Goal: Task Accomplishment & Management: Manage account settings

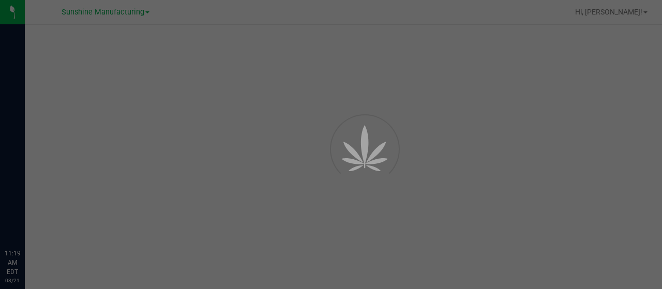
click at [3, 146] on div at bounding box center [331, 144] width 662 height 289
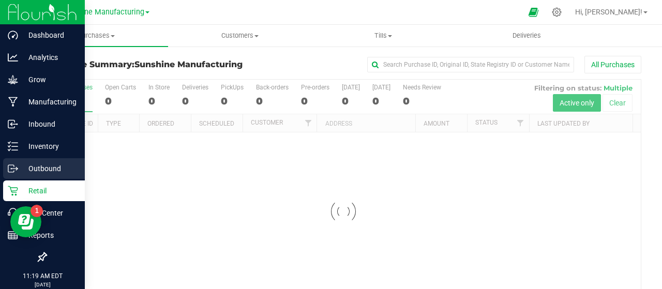
click at [11, 168] on circle at bounding box center [12, 169] width 2 height 2
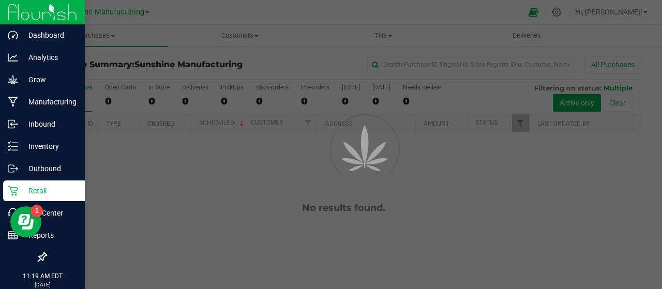
click at [17, 191] on icon at bounding box center [13, 191] width 10 height 10
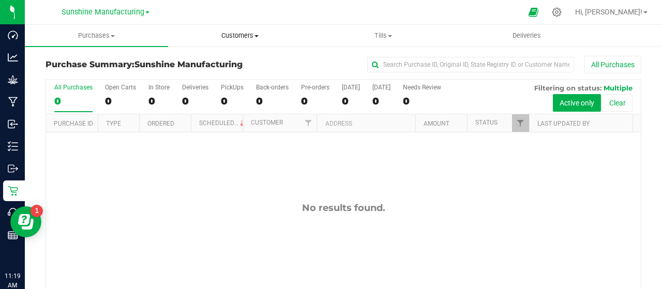
click at [224, 38] on span "Customers" at bounding box center [239, 35] width 142 height 9
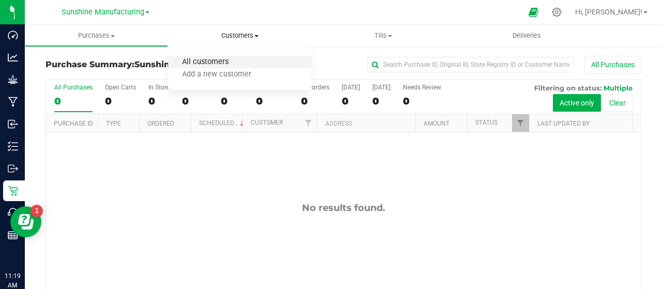
click at [225, 61] on span "All customers" at bounding box center [205, 62] width 74 height 9
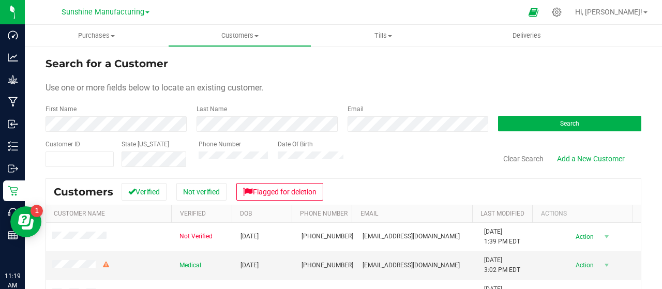
click at [237, 116] on div "Last Name" at bounding box center [264, 117] width 151 height 27
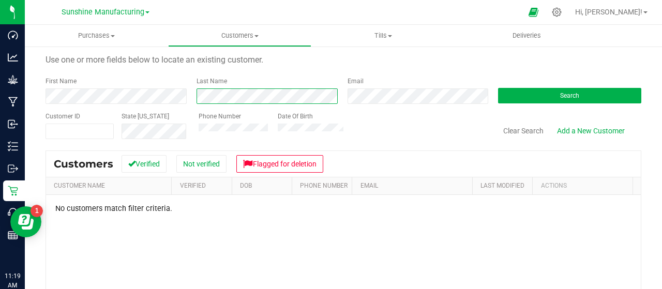
scroll to position [52, 0]
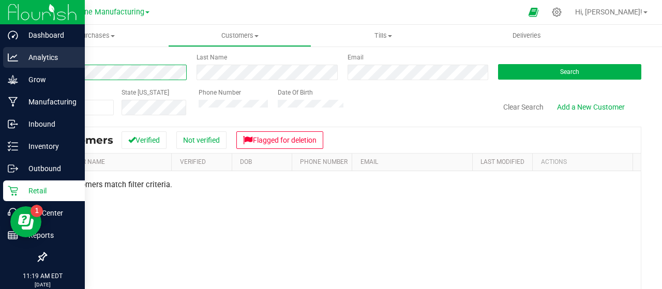
click at [9, 64] on div "Dashboard Analytics Grow Manufacturing Inbound Inventory Outbound Retail Call C…" at bounding box center [331, 144] width 662 height 289
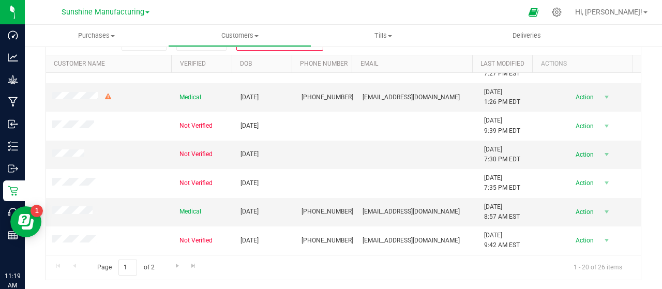
scroll to position [387, 0]
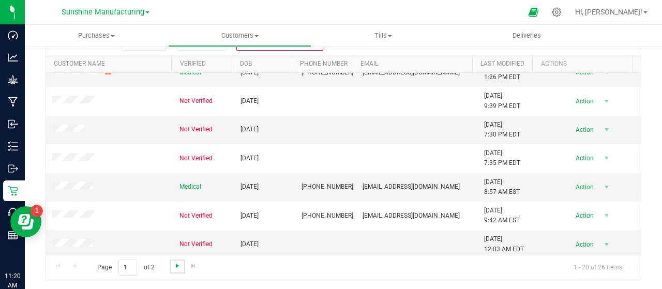
click at [174, 265] on span "Go to the next page" at bounding box center [177, 266] width 8 height 8
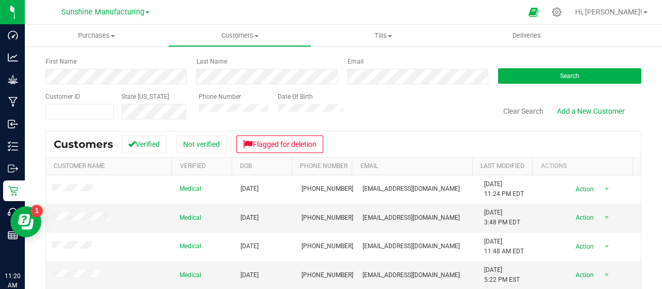
scroll to position [47, 0]
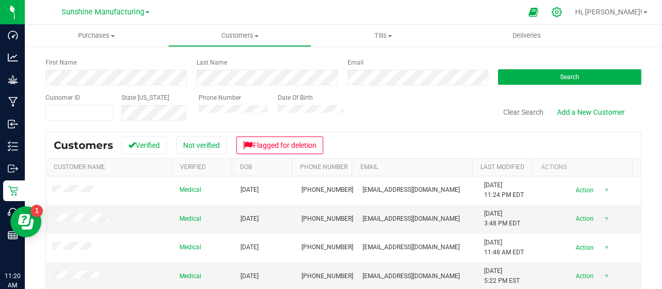
click at [562, 15] on icon at bounding box center [556, 12] width 11 height 11
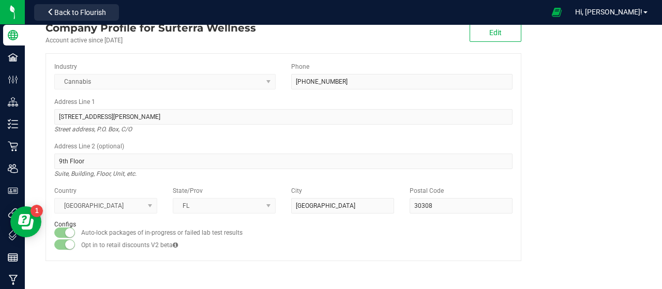
scroll to position [14, 0]
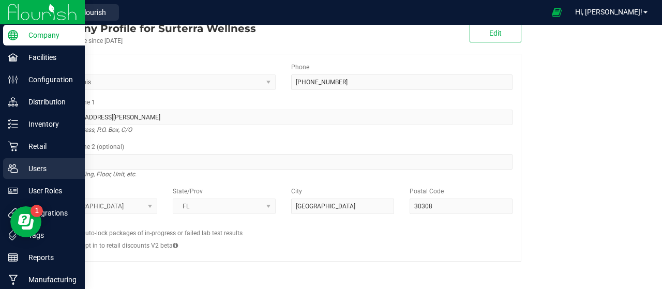
click at [14, 173] on icon at bounding box center [13, 168] width 10 height 10
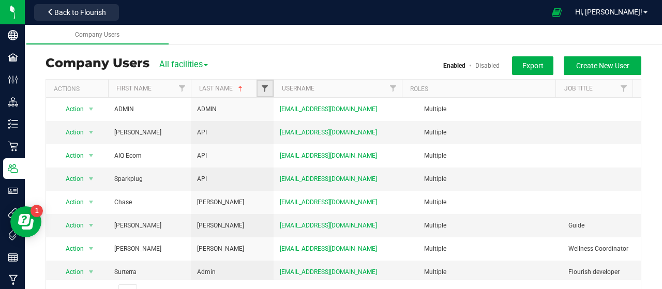
click at [266, 89] on span "Filter" at bounding box center [264, 88] width 8 height 8
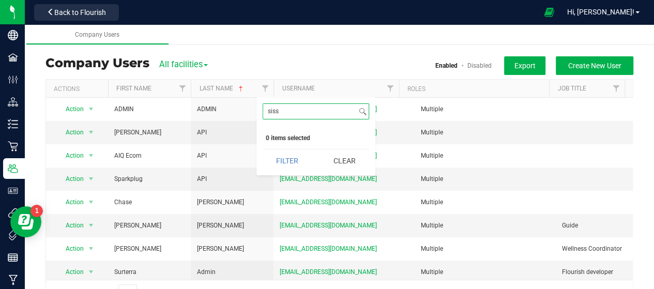
type input "siss"
click at [467, 63] on link "Disabled" at bounding box center [479, 65] width 24 height 7
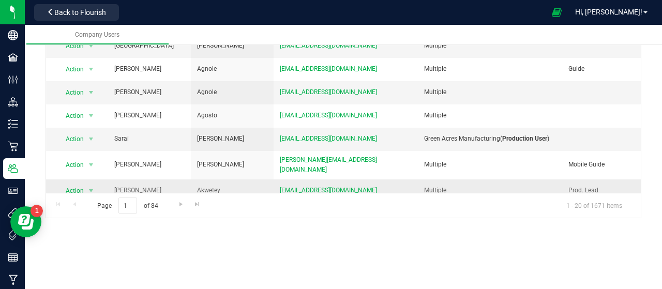
scroll to position [88, 0]
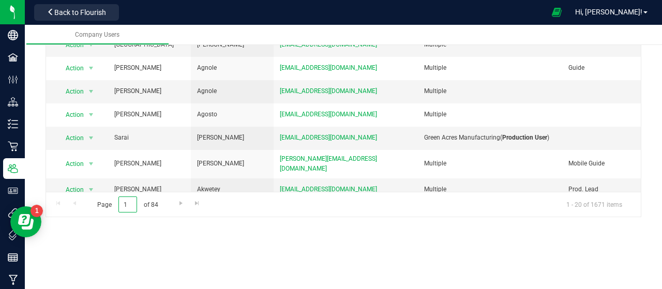
drag, startPoint x: 126, startPoint y: 203, endPoint x: 110, endPoint y: 204, distance: 16.6
click at [110, 204] on span "Page 1 of 84" at bounding box center [127, 204] width 78 height 16
type input "2"
type input "80"
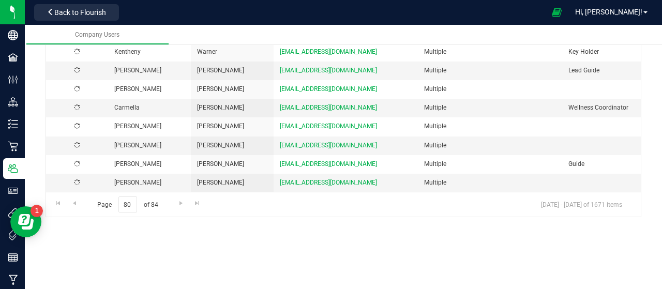
scroll to position [0, 0]
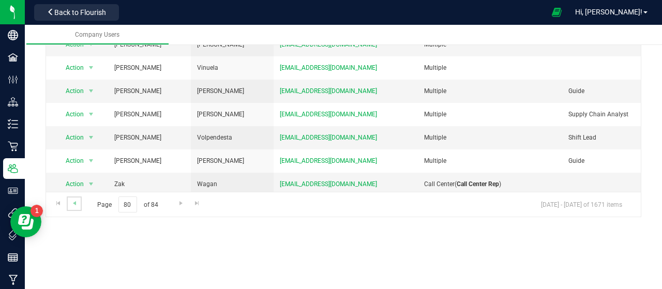
click at [76, 207] on link "Go to the previous page" at bounding box center [74, 203] width 15 height 14
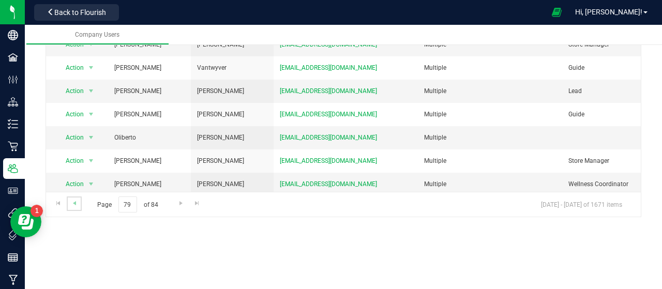
click at [76, 207] on link "Go to the previous page" at bounding box center [74, 203] width 15 height 14
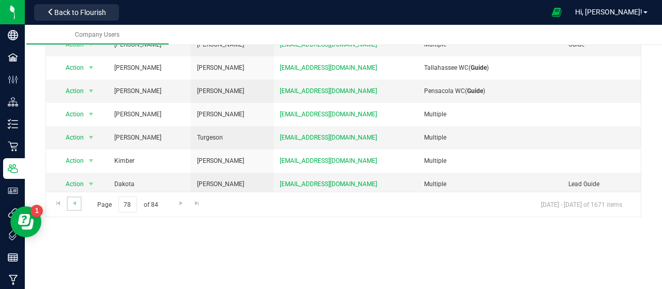
click at [76, 207] on link "Go to the previous page" at bounding box center [74, 203] width 15 height 14
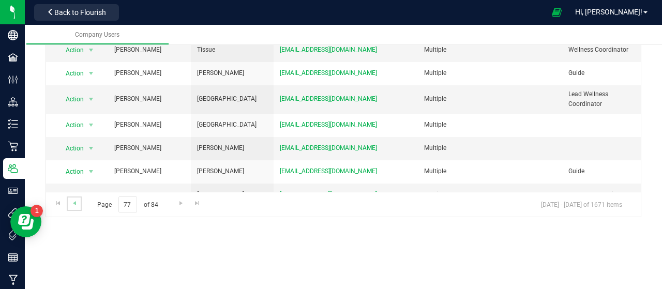
click at [76, 207] on link "Go to the previous page" at bounding box center [74, 203] width 15 height 14
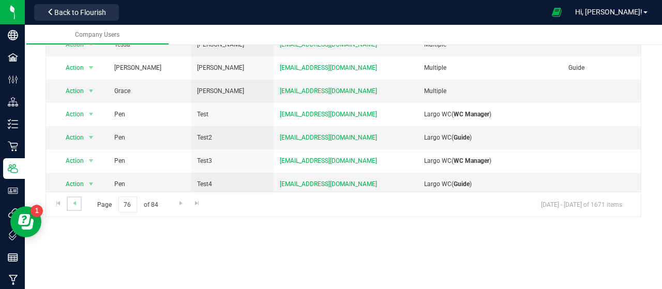
click at [76, 207] on link "Go to the previous page" at bounding box center [74, 203] width 15 height 14
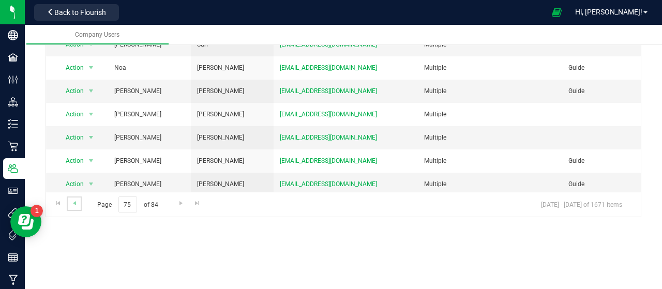
click at [76, 207] on link "Go to the previous page" at bounding box center [74, 203] width 15 height 14
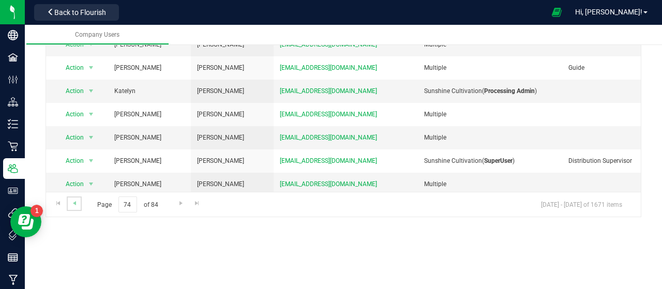
click at [76, 207] on link "Go to the previous page" at bounding box center [74, 203] width 15 height 14
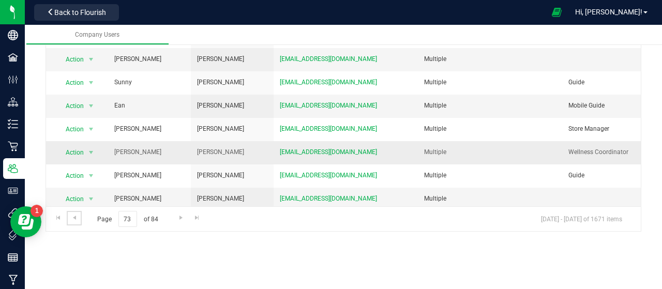
scroll to position [88, 0]
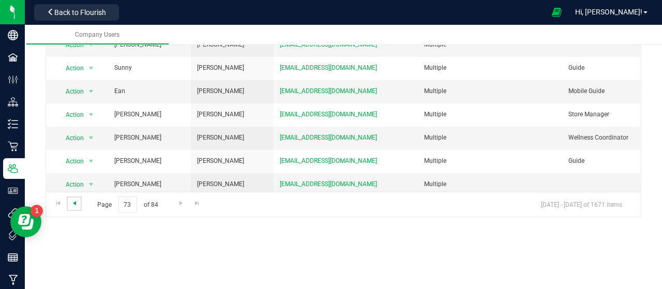
click at [78, 205] on span "Go to the previous page" at bounding box center [74, 203] width 8 height 8
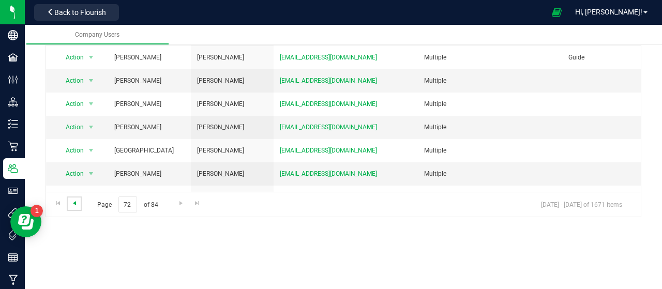
click at [70, 206] on span "Go to the previous page" at bounding box center [74, 203] width 8 height 8
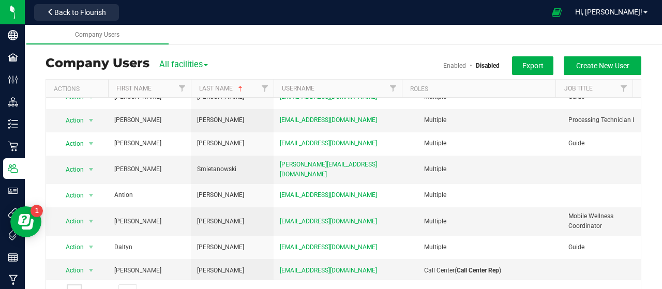
scroll to position [207, 0]
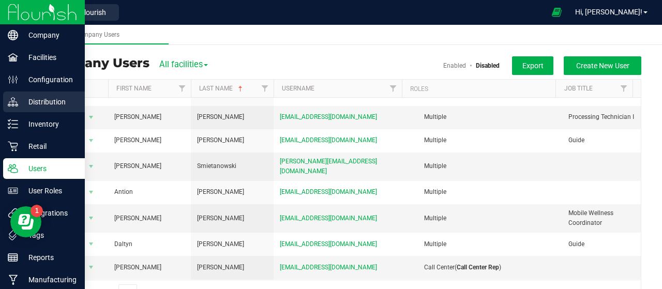
click at [20, 105] on p "Distribution" at bounding box center [49, 102] width 62 height 12
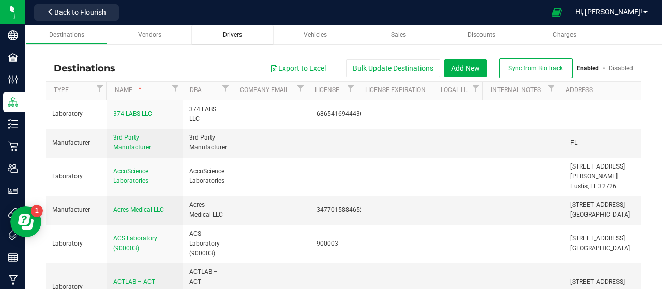
click at [236, 37] on span "Drivers" at bounding box center [232, 34] width 19 height 7
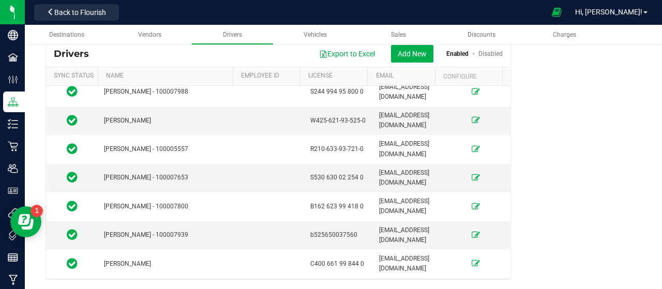
scroll to position [5633, 0]
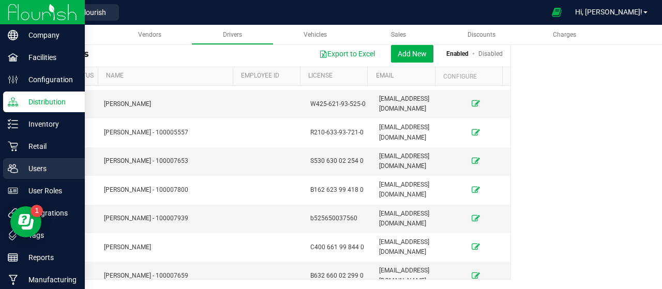
click at [5, 174] on div "Users" at bounding box center [44, 168] width 82 height 21
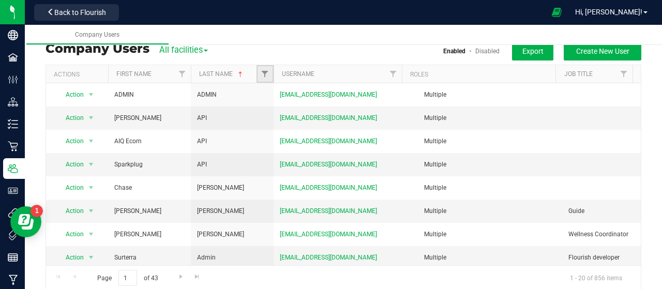
click at [270, 71] on link "Filter" at bounding box center [264, 74] width 17 height 18
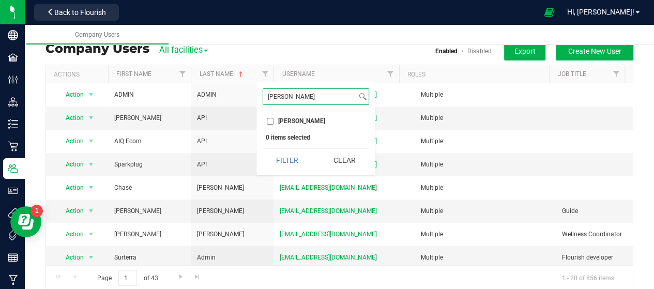
type input "[PERSON_NAME]"
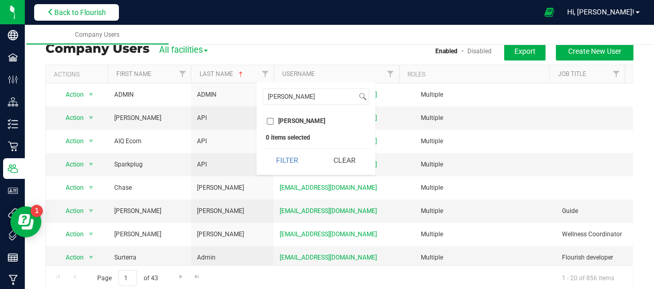
click at [59, 18] on button "Back to Flourish" at bounding box center [76, 12] width 85 height 17
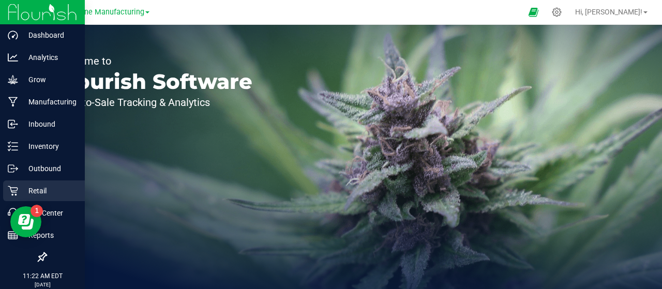
click at [21, 186] on p "Retail" at bounding box center [49, 191] width 62 height 12
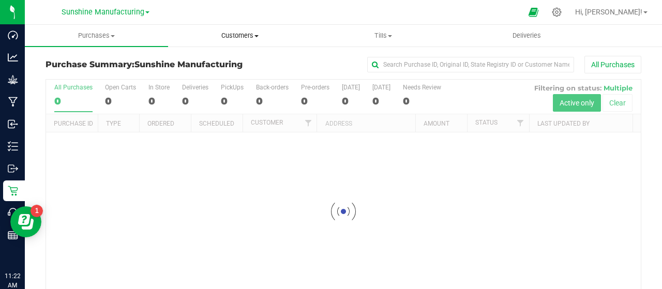
click at [236, 25] on uib-tab-heading "Customers All customers Add a new customer" at bounding box center [239, 35] width 142 height 21
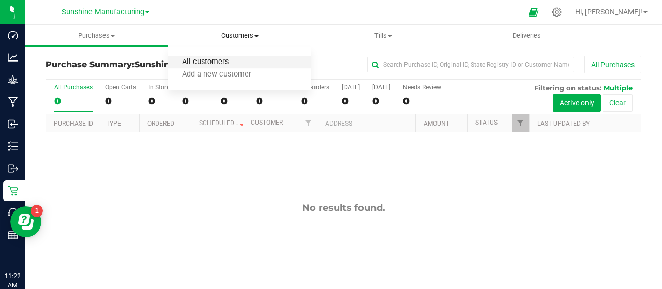
click at [221, 63] on span "All customers" at bounding box center [205, 62] width 74 height 9
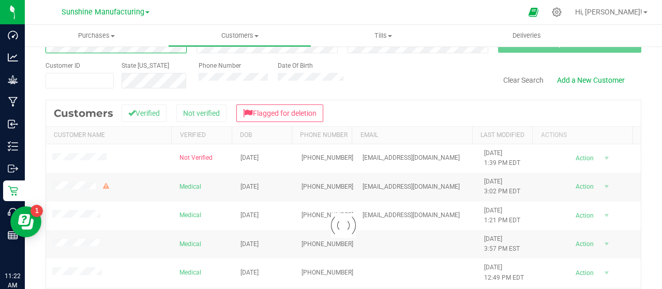
scroll to position [103, 0]
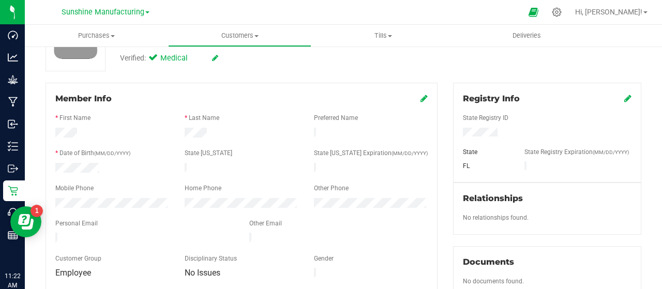
click at [421, 102] on icon at bounding box center [423, 98] width 7 height 8
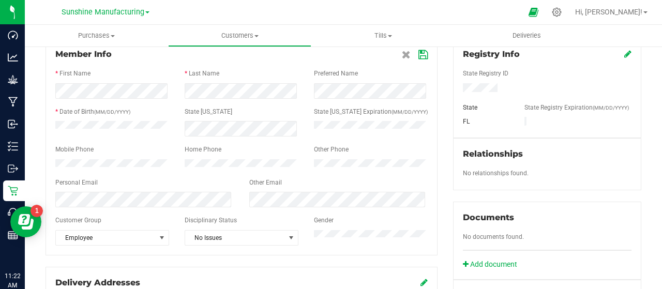
scroll to position [207, 0]
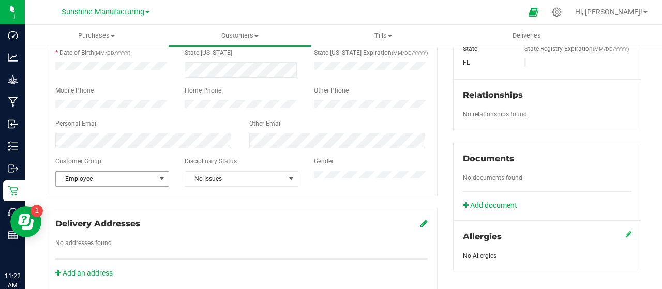
click at [95, 186] on span "Employee" at bounding box center [106, 179] width 100 height 14
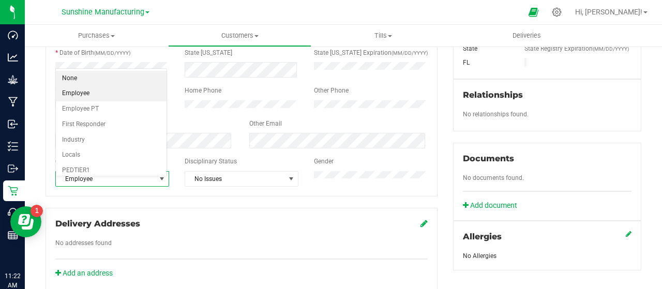
click at [131, 81] on li "None" at bounding box center [111, 79] width 111 height 16
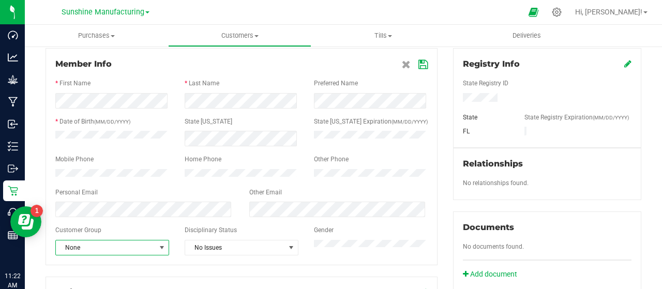
scroll to position [103, 0]
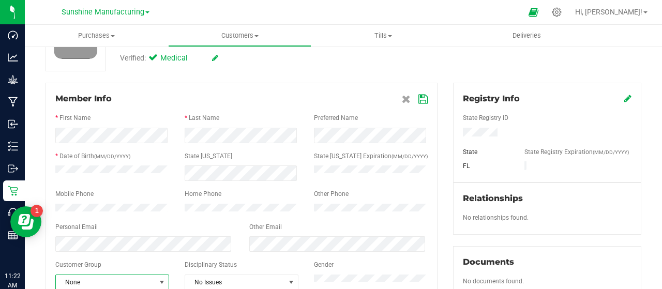
click at [418, 99] on icon at bounding box center [422, 99] width 9 height 8
